Goal: Information Seeking & Learning: Understand process/instructions

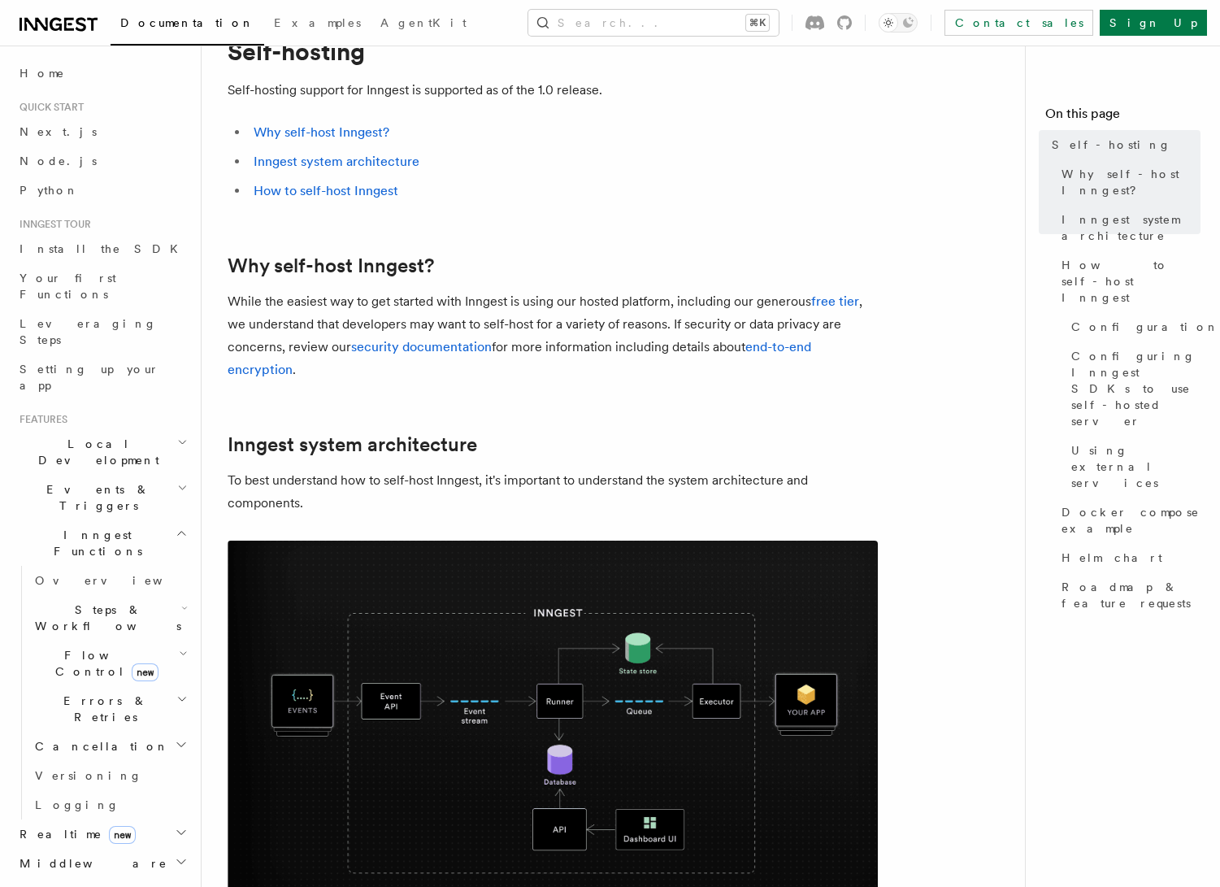
scroll to position [122, 0]
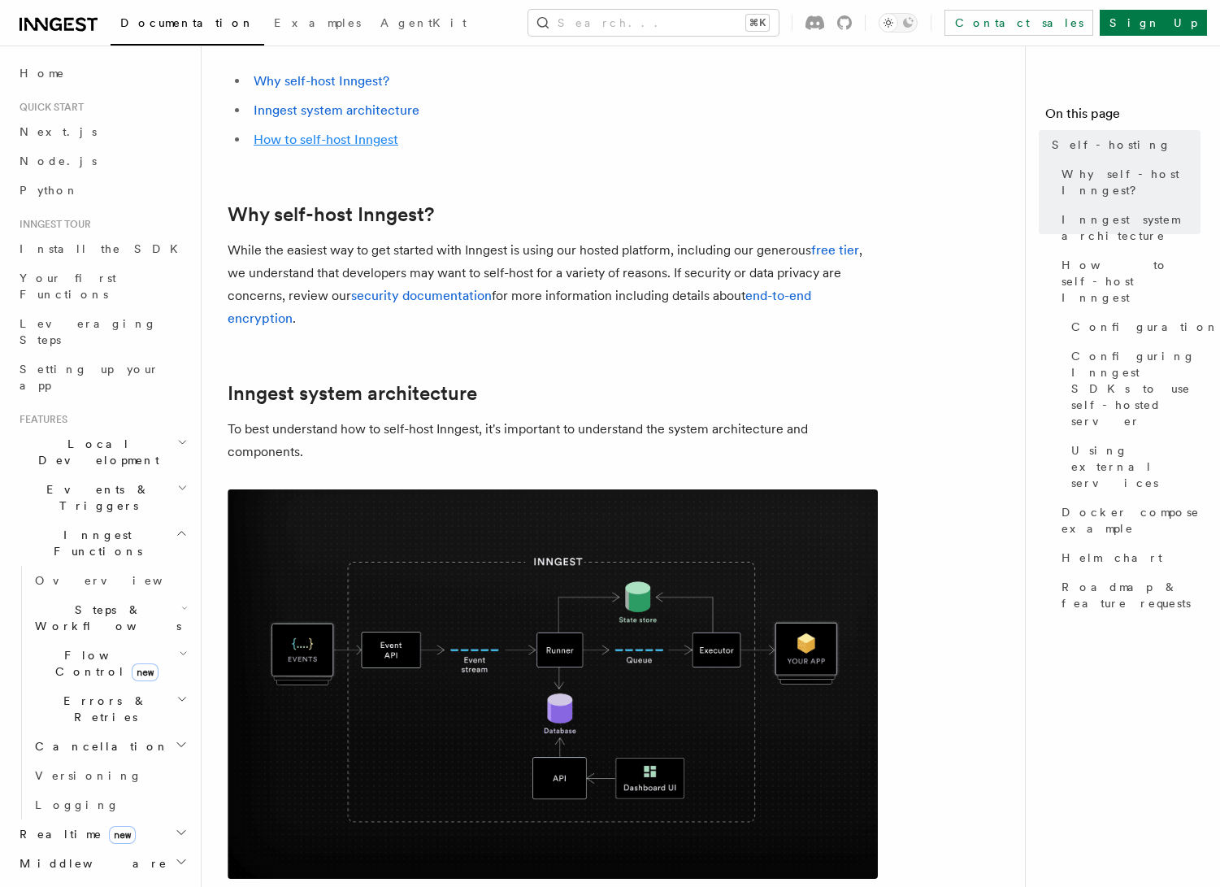
click at [379, 141] on link "How to self-host Inngest" at bounding box center [326, 139] width 145 height 15
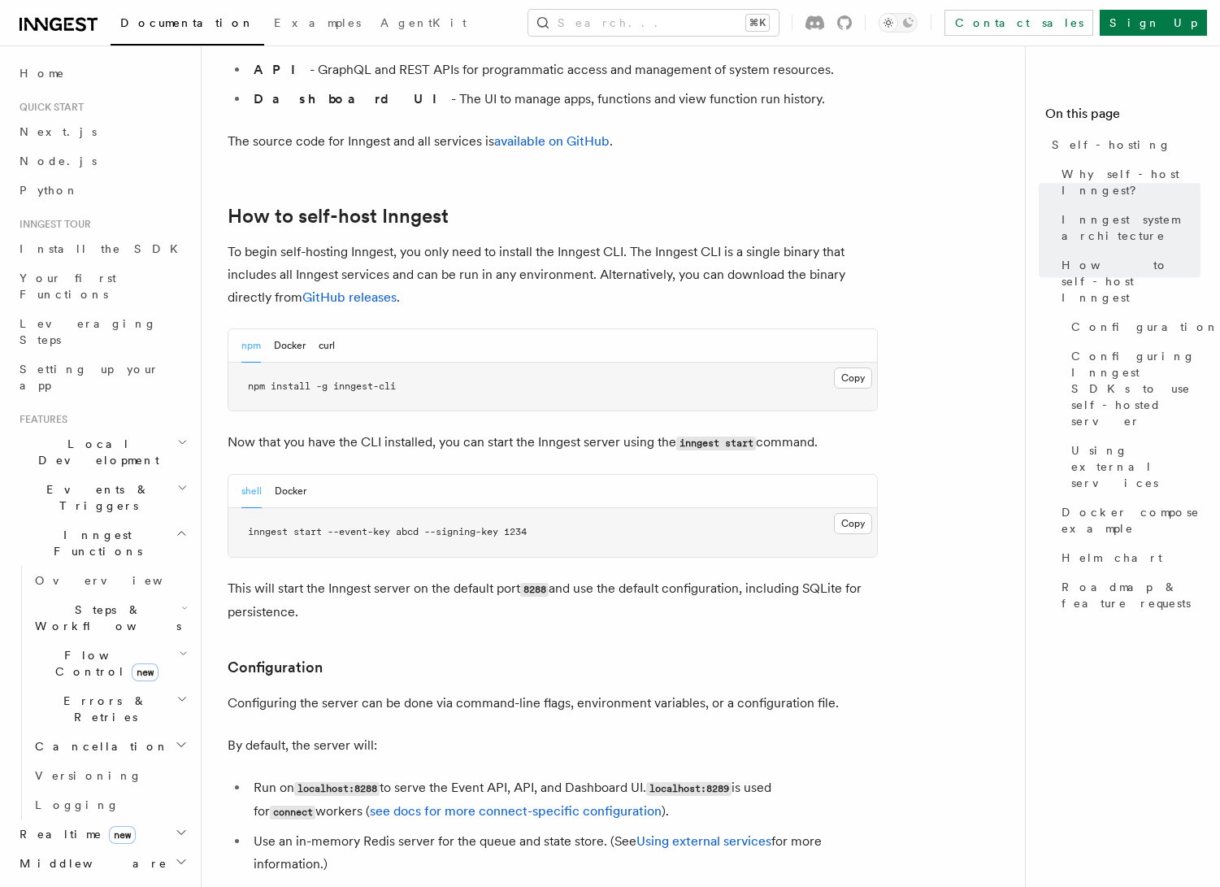
scroll to position [1581, 0]
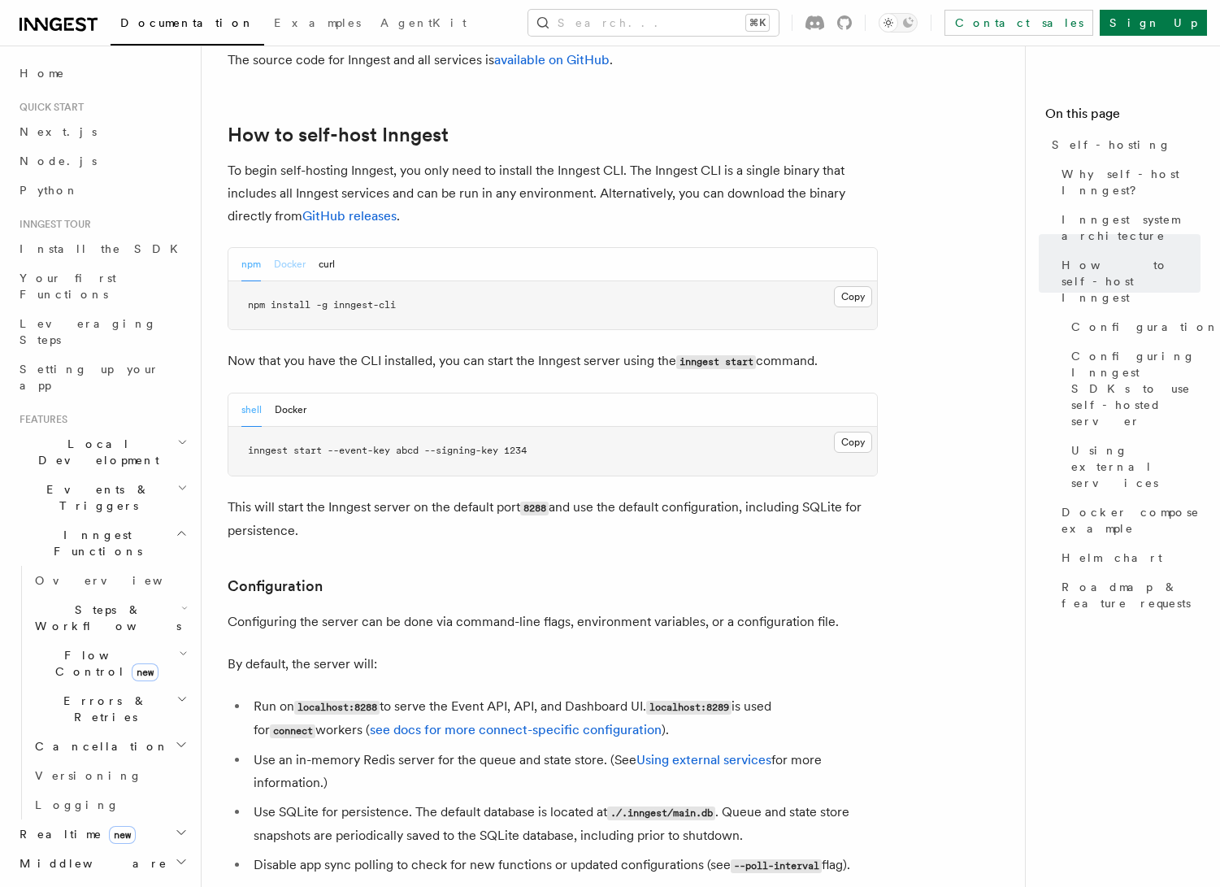
click at [278, 248] on button "Docker" at bounding box center [290, 264] width 32 height 33
click at [337, 248] on div "npm Docker curl" at bounding box center [552, 264] width 648 height 33
click at [328, 248] on button "curl" at bounding box center [327, 264] width 16 height 33
click at [284, 248] on button "Docker" at bounding box center [290, 264] width 32 height 33
click at [242, 248] on button "npm" at bounding box center [251, 264] width 20 height 33
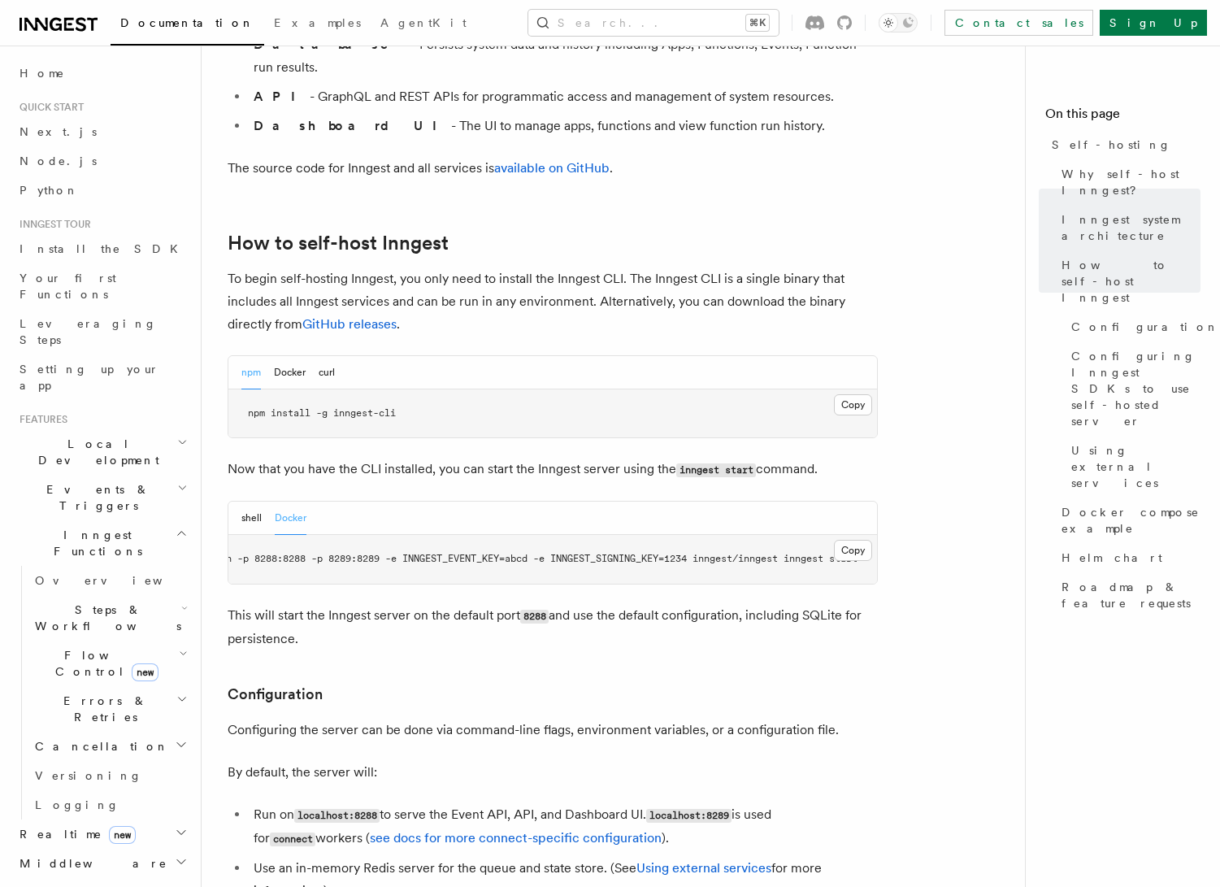
scroll to position [1468, 0]
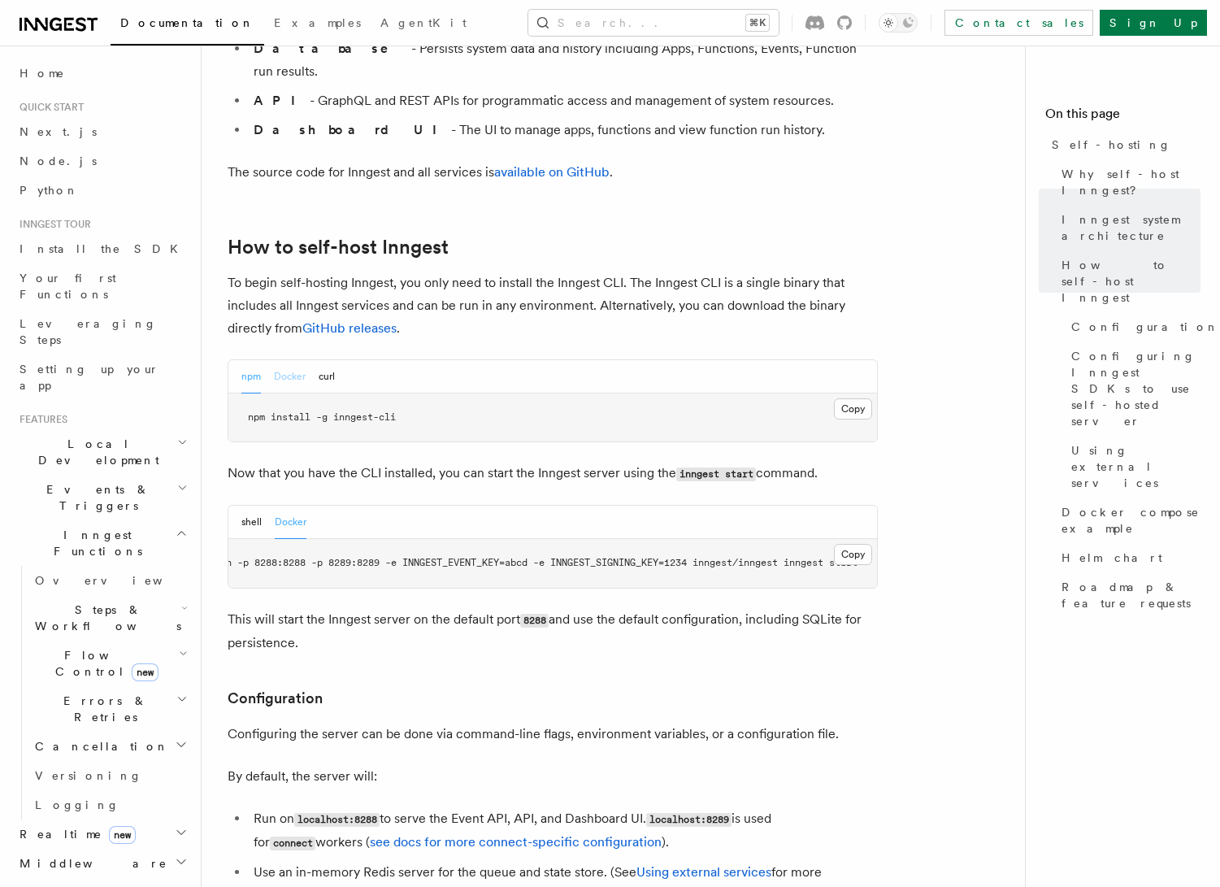
click at [285, 360] on button "Docker" at bounding box center [290, 376] width 32 height 33
click at [245, 360] on button "npm" at bounding box center [251, 376] width 20 height 33
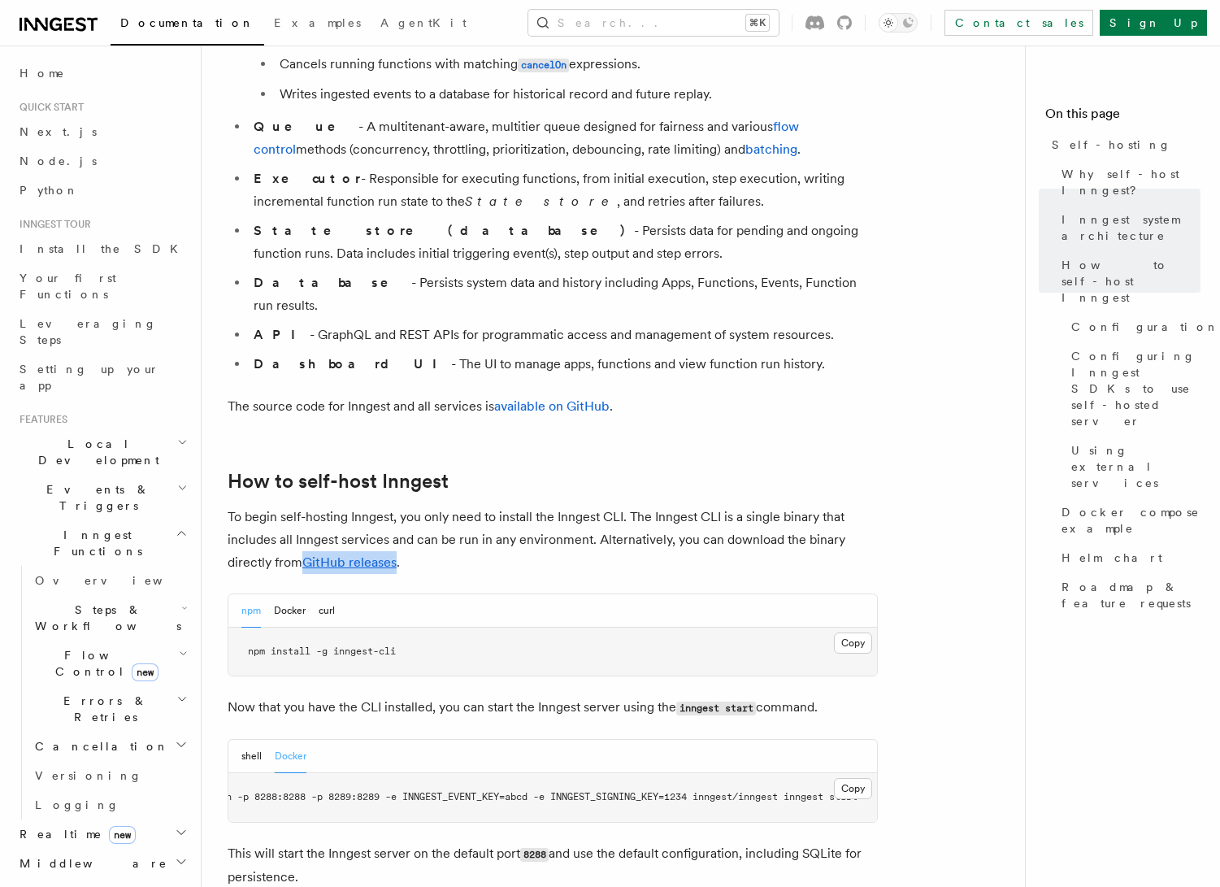
scroll to position [0, 0]
click at [249, 740] on button "shell" at bounding box center [251, 756] width 20 height 33
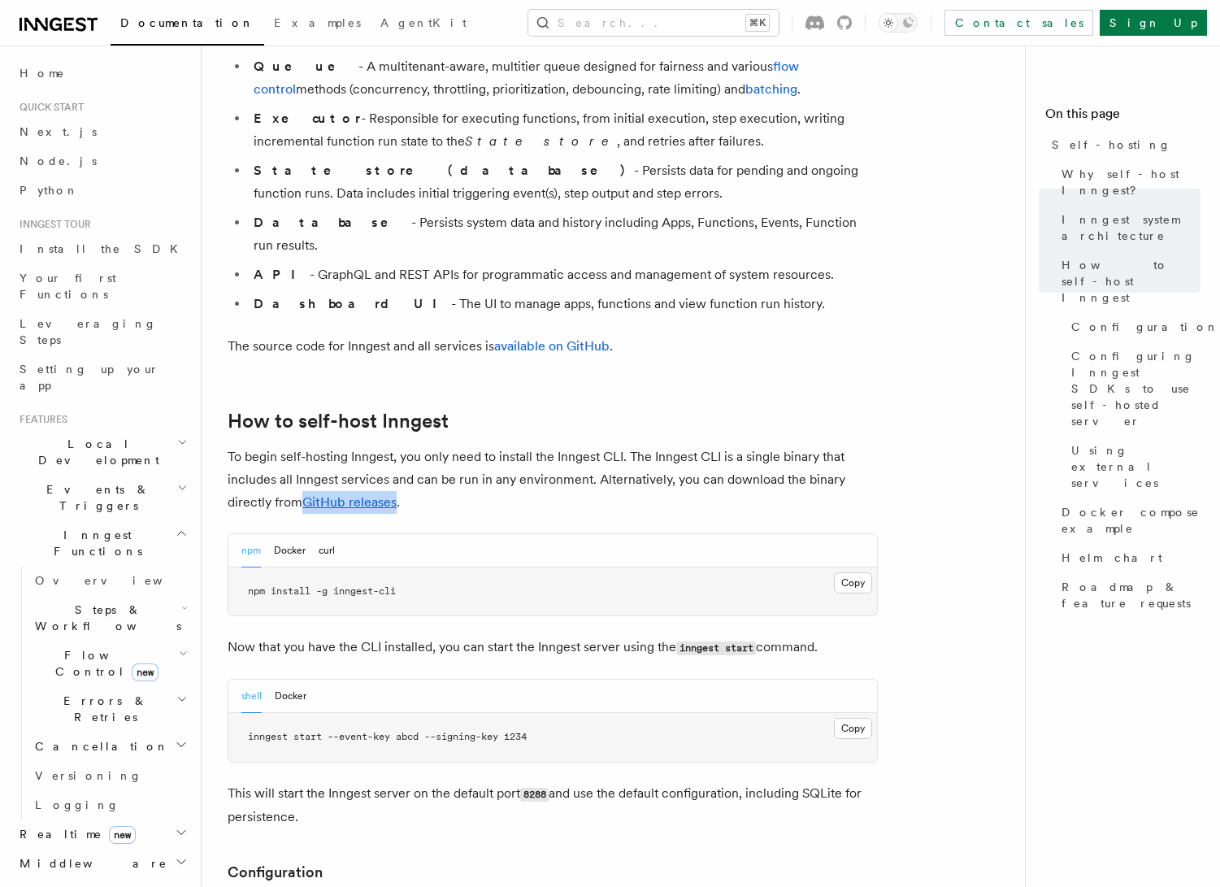
scroll to position [1293, 0]
click at [297, 536] on button "Docker" at bounding box center [290, 552] width 32 height 33
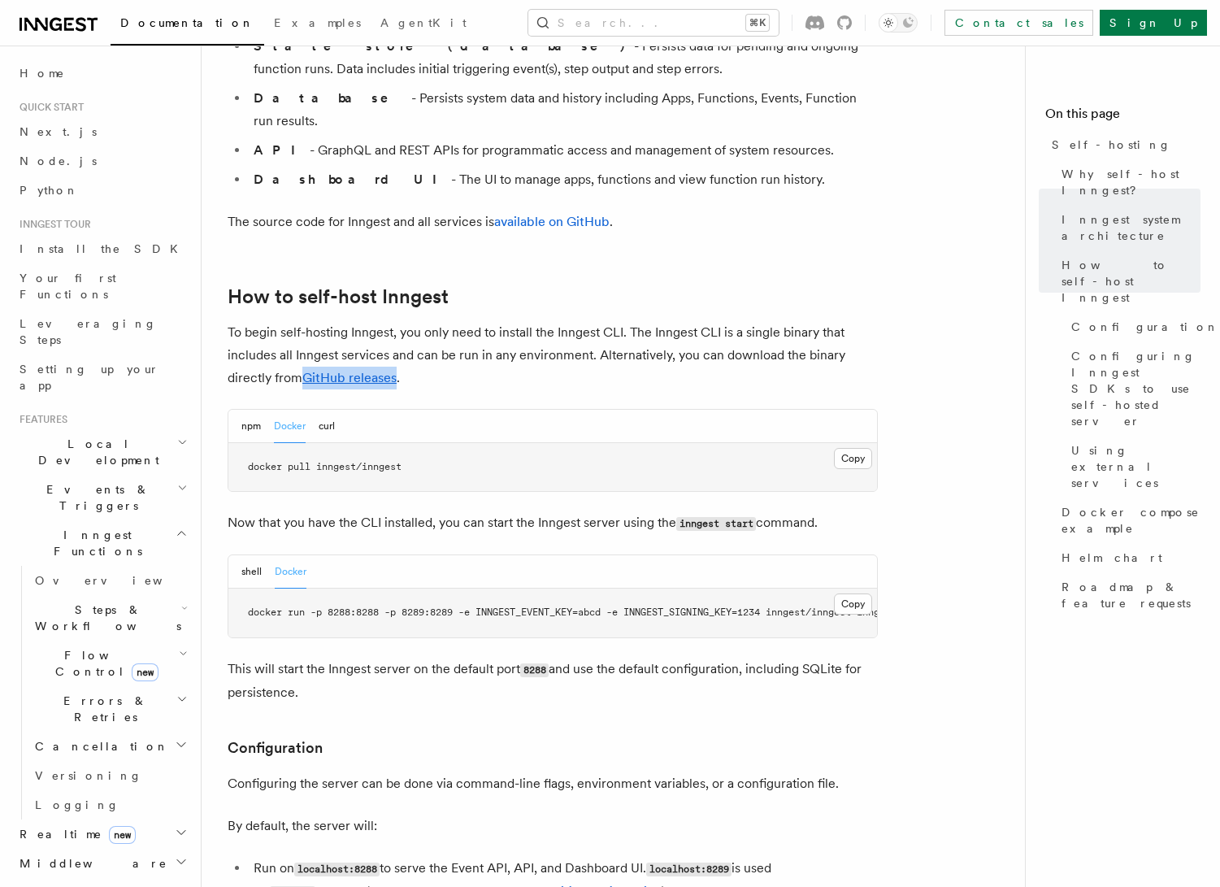
scroll to position [1415, 0]
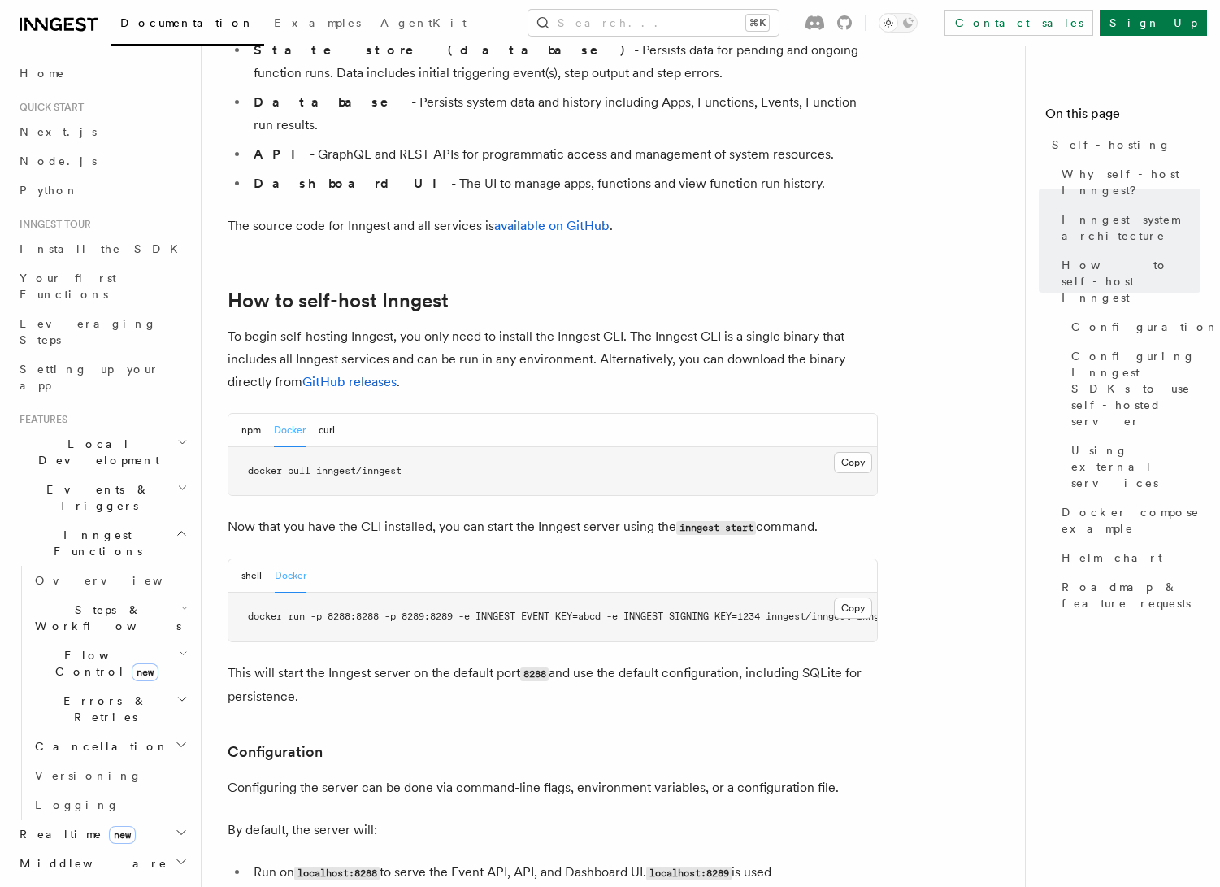
click at [485, 325] on p "To begin self-hosting Inngest, you only need to install the Inngest CLI. The In…" at bounding box center [553, 359] width 650 height 68
click at [324, 414] on button "curl" at bounding box center [327, 430] width 16 height 33
click at [296, 414] on button "Docker" at bounding box center [290, 430] width 32 height 33
click at [852, 452] on button "Copy Copied" at bounding box center [853, 462] width 38 height 21
